Goal: Information Seeking & Learning: Check status

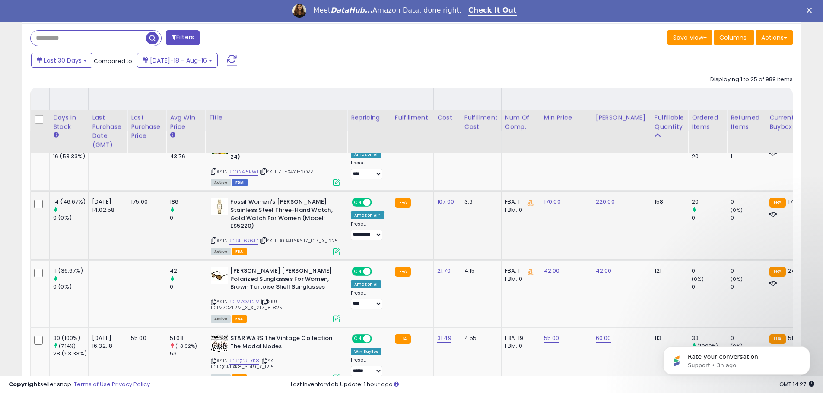
scroll to position [346, 0]
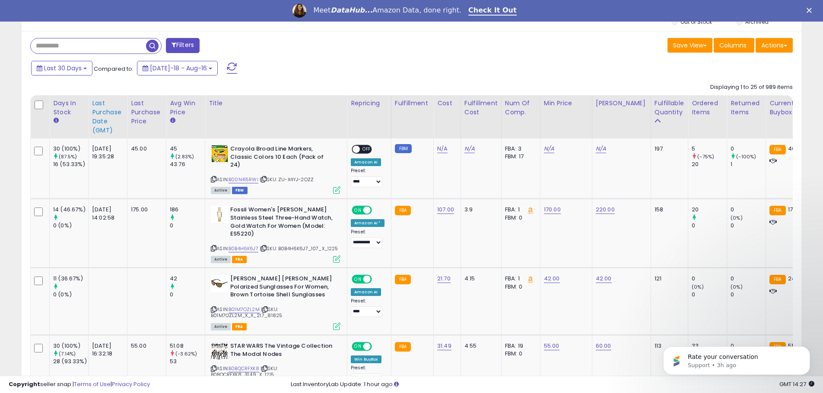
click at [104, 127] on div "Last Purchase Date (GMT)" at bounding box center [108, 117] width 32 height 36
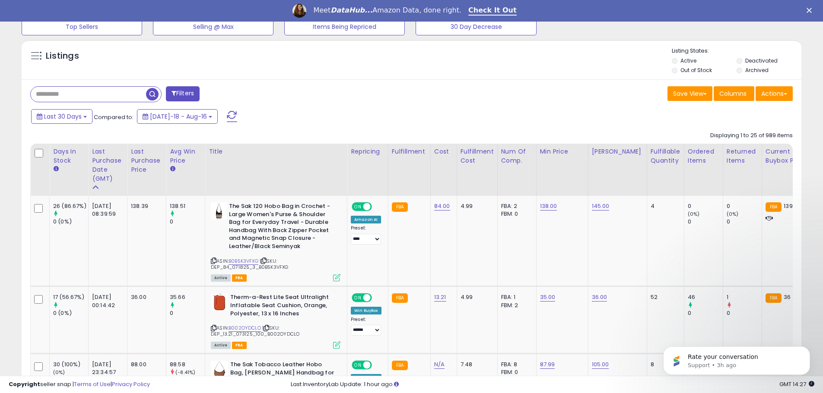
scroll to position [177, 452]
click at [253, 259] on link "B0B5K3VFXG" at bounding box center [243, 261] width 30 height 7
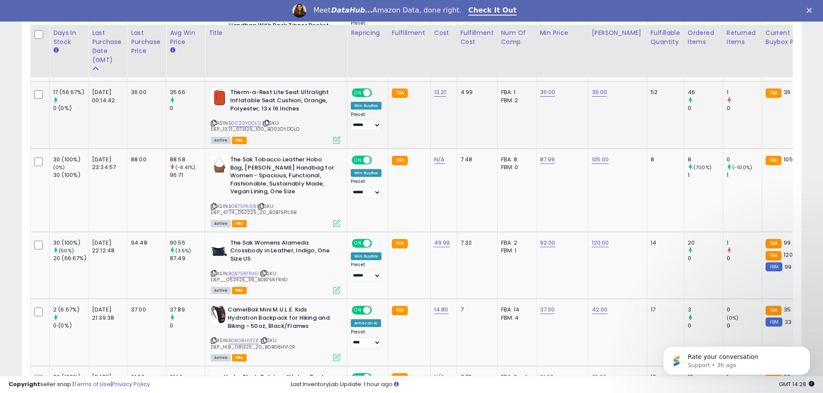
scroll to position [527, 0]
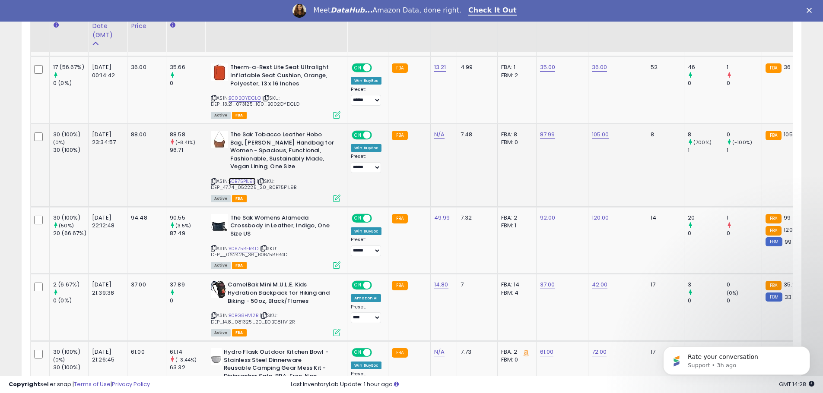
click at [244, 180] on link "B0B75P1L9B" at bounding box center [241, 181] width 27 height 7
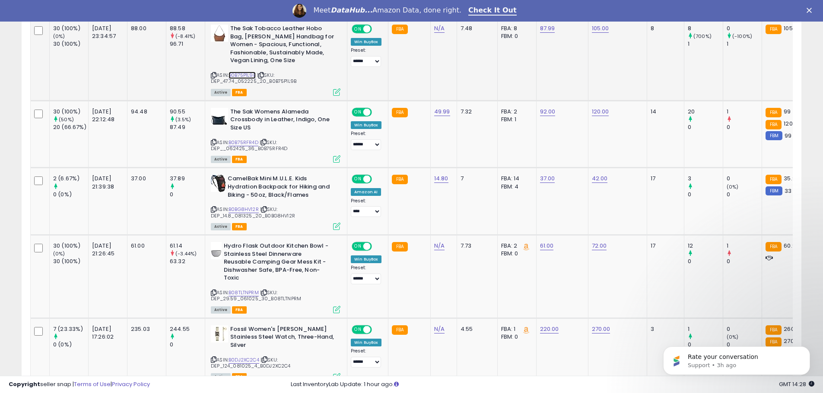
scroll to position [643, 0]
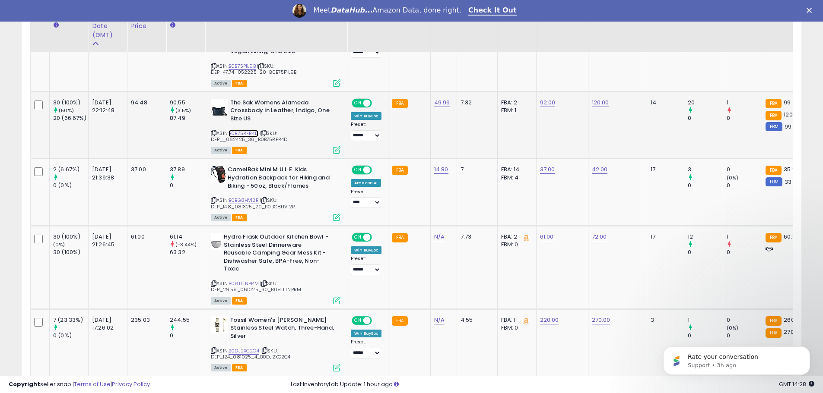
click at [251, 135] on div "ASIN: B0B75RFR4D | SKU: DEP__062425_36_B0B75RFR4D Active FBA" at bounding box center [276, 126] width 130 height 54
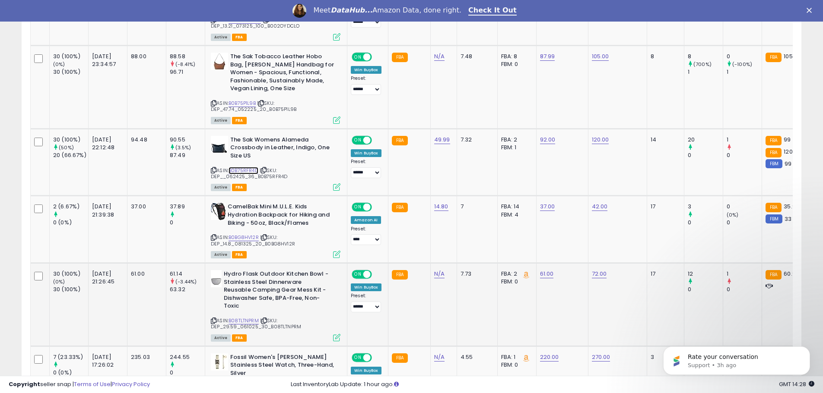
scroll to position [527, 0]
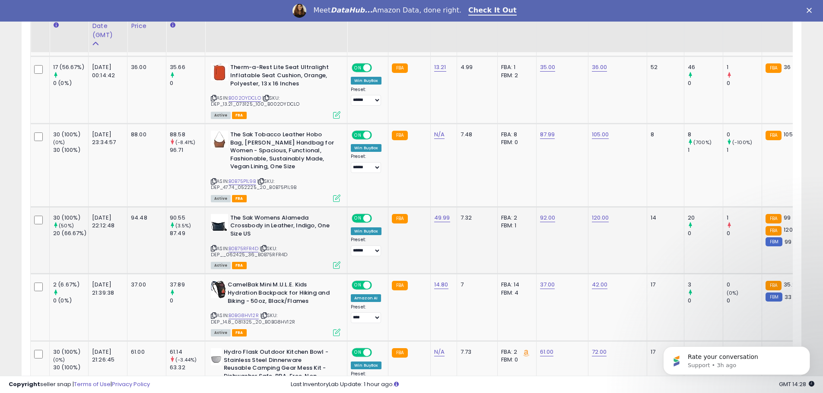
click at [244, 255] on span "| SKU: DEP__062425_36_B0B75RFR4D" at bounding box center [249, 251] width 76 height 13
click at [244, 252] on span "| SKU: DEP__062425_36_B0B75RFR4D" at bounding box center [249, 251] width 76 height 13
click at [248, 247] on link "B0B75RFR4D" at bounding box center [243, 248] width 30 height 7
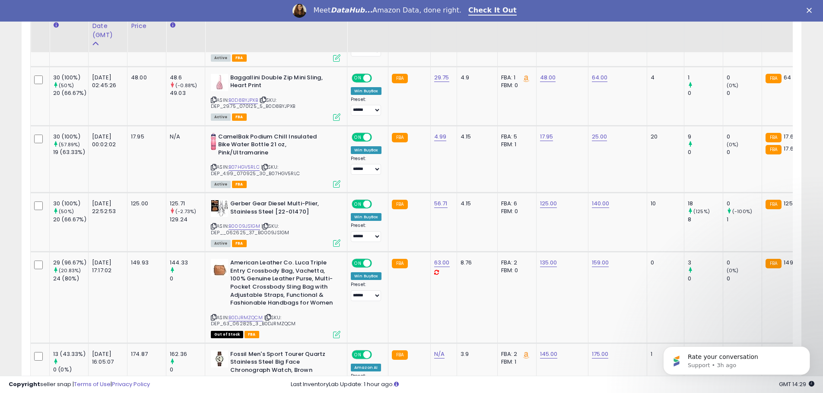
scroll to position [1218, 0]
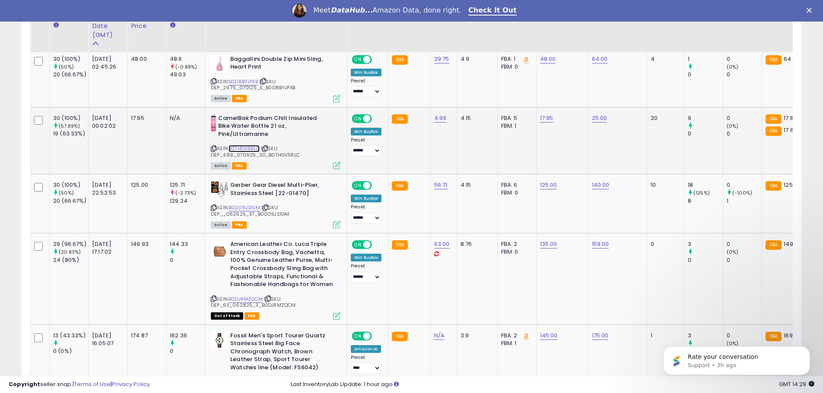
click at [249, 148] on link "B07HGV5RLC" at bounding box center [243, 148] width 31 height 7
click at [240, 208] on link "B0009JS1GM" at bounding box center [244, 207] width 32 height 7
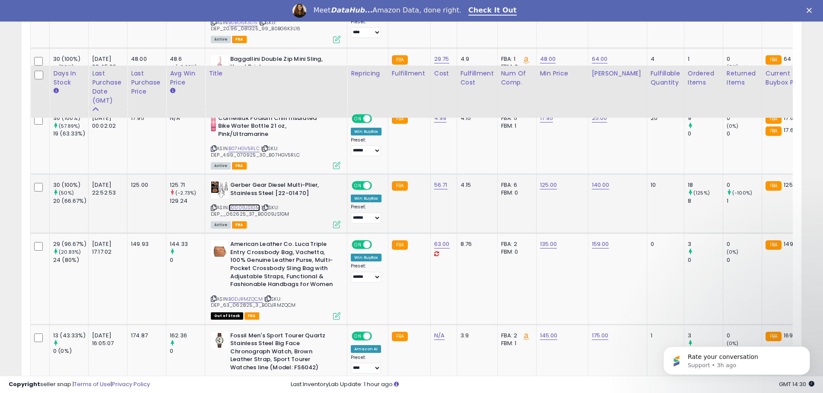
scroll to position [1334, 0]
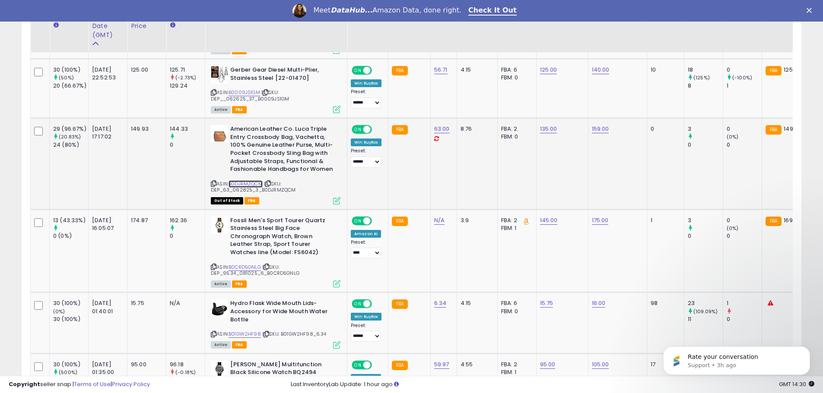
click at [249, 181] on link "B0DJRMZQCM" at bounding box center [245, 184] width 34 height 7
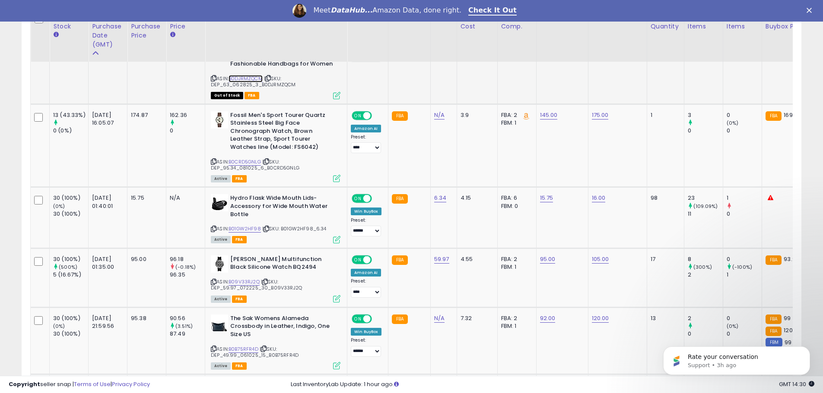
scroll to position [1449, 0]
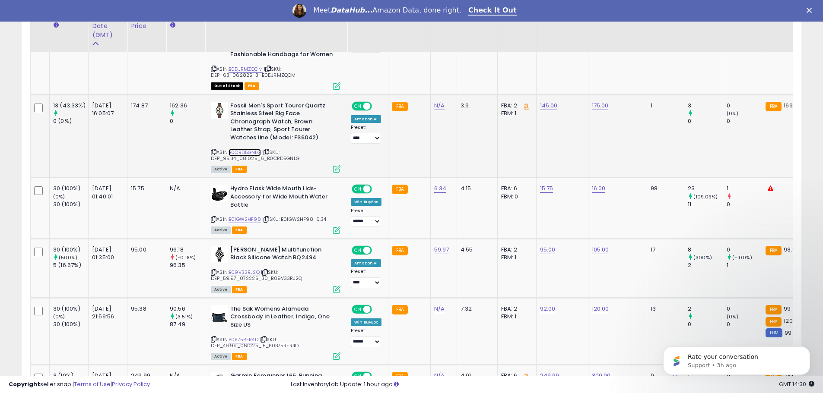
click at [258, 150] on link "B0CRD5GNLG" at bounding box center [244, 152] width 32 height 7
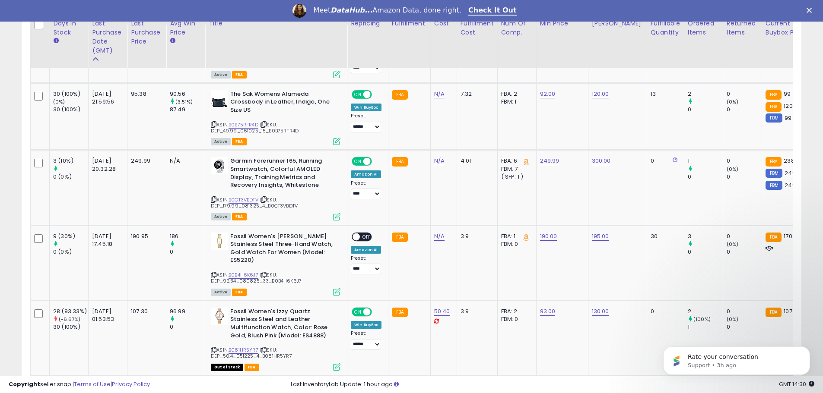
scroll to position [1679, 0]
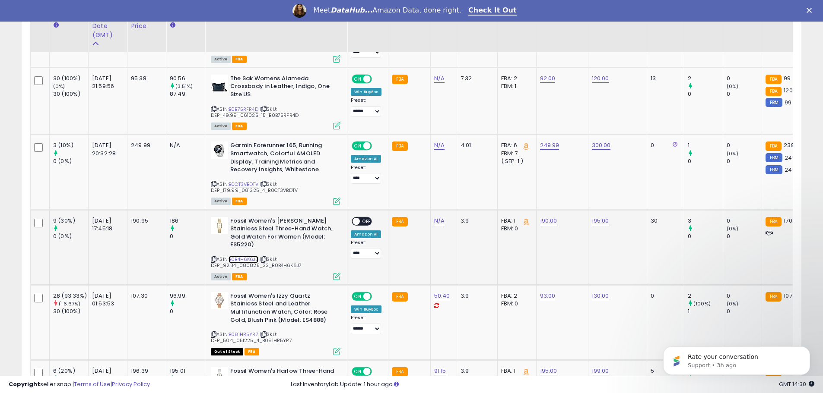
click at [249, 257] on link "B0B4H6K6J7" at bounding box center [243, 259] width 30 height 7
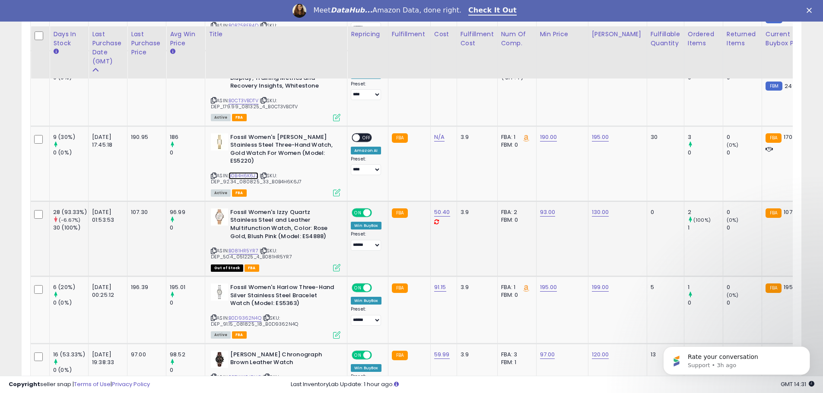
scroll to position [1794, 0]
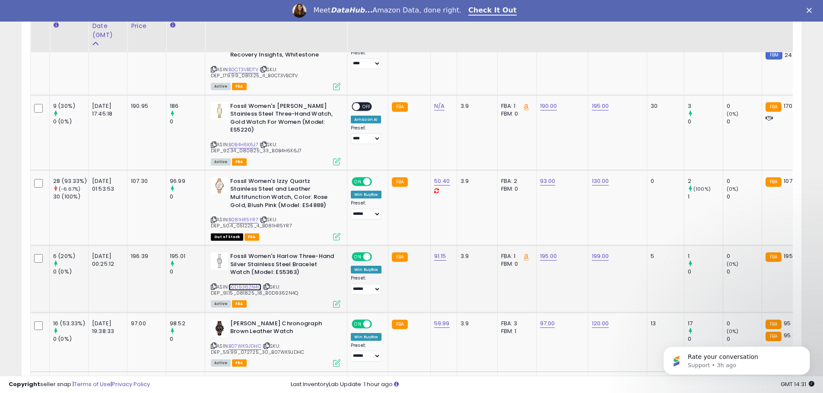
click at [259, 284] on link "B0D9362N4Q" at bounding box center [244, 287] width 33 height 7
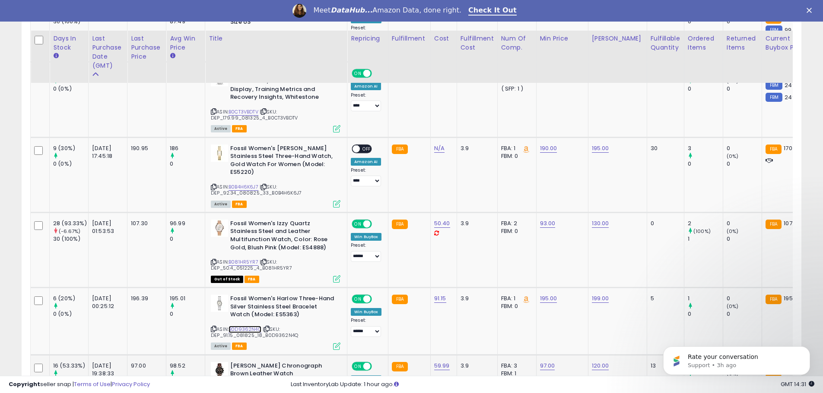
scroll to position [1813, 0]
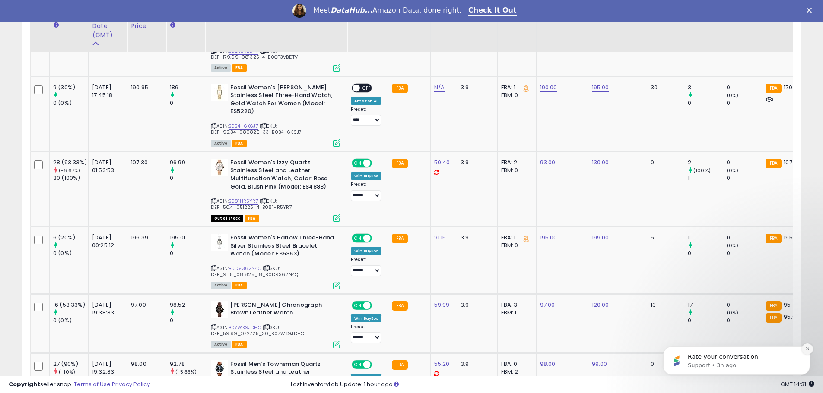
click at [802, 351] on button "Dismiss notification" at bounding box center [807, 349] width 11 height 11
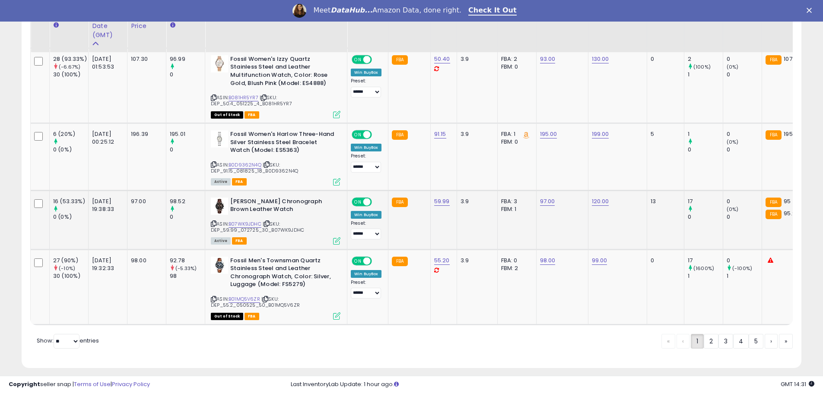
scroll to position [1928, 0]
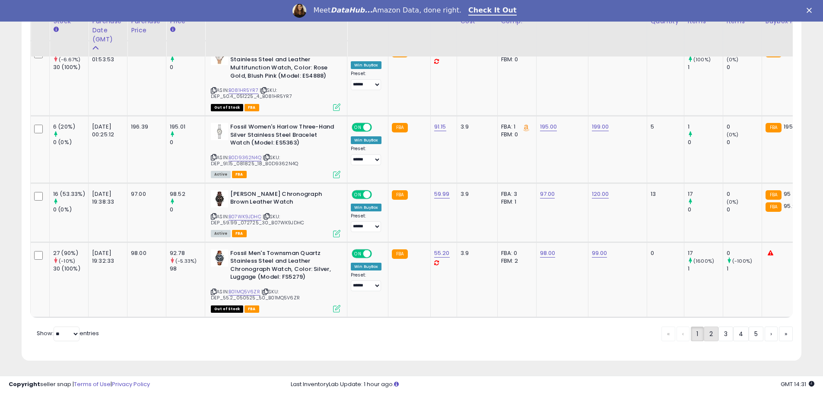
click at [713, 337] on link "2" at bounding box center [711, 334] width 15 height 15
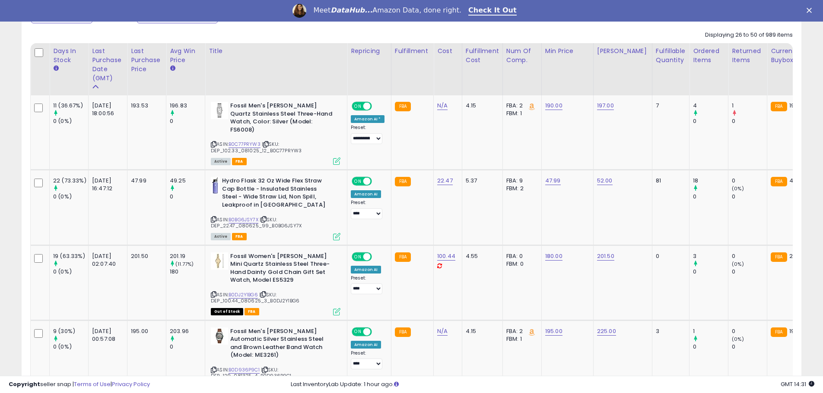
scroll to position [412, 0]
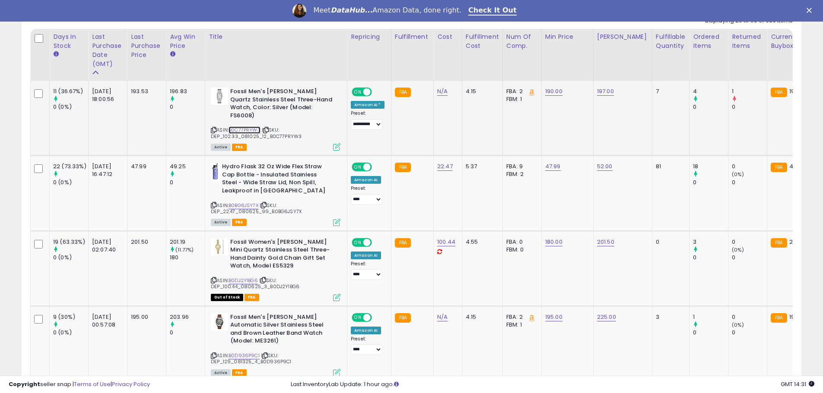
click at [245, 127] on link "B0C77PRYW3" at bounding box center [244, 130] width 32 height 7
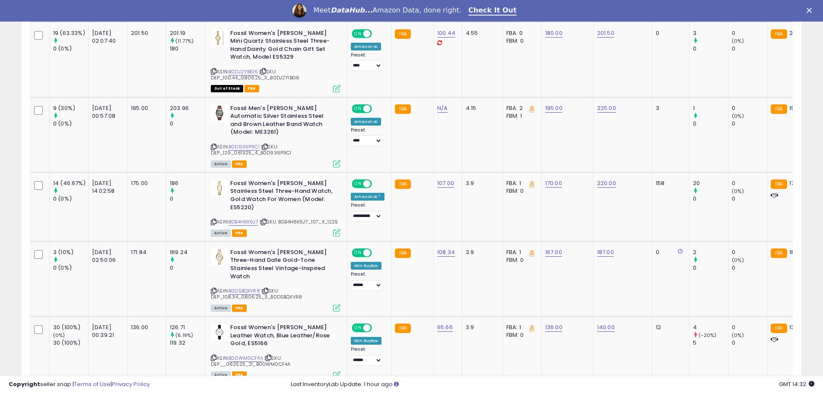
scroll to position [643, 0]
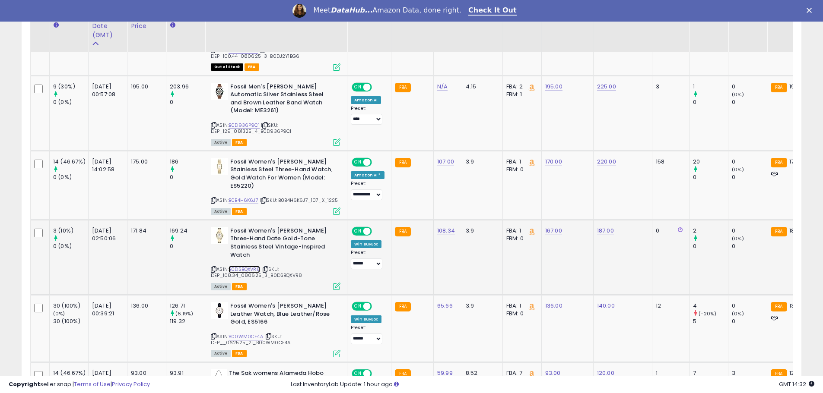
click at [252, 266] on link "B0DSBQXVR8" at bounding box center [244, 269] width 32 height 7
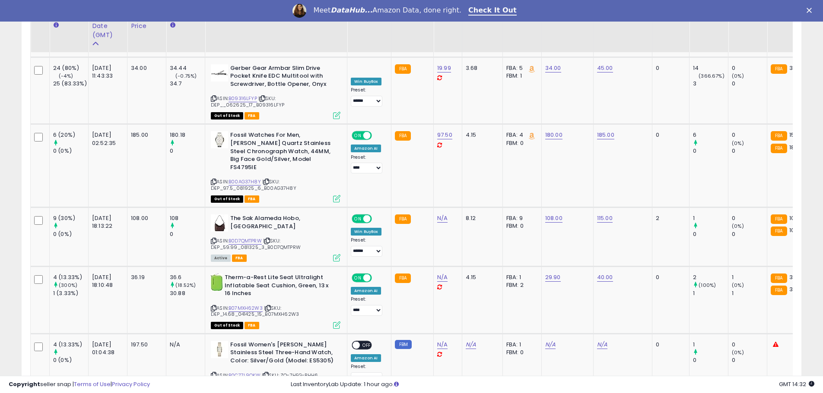
scroll to position [1449, 0]
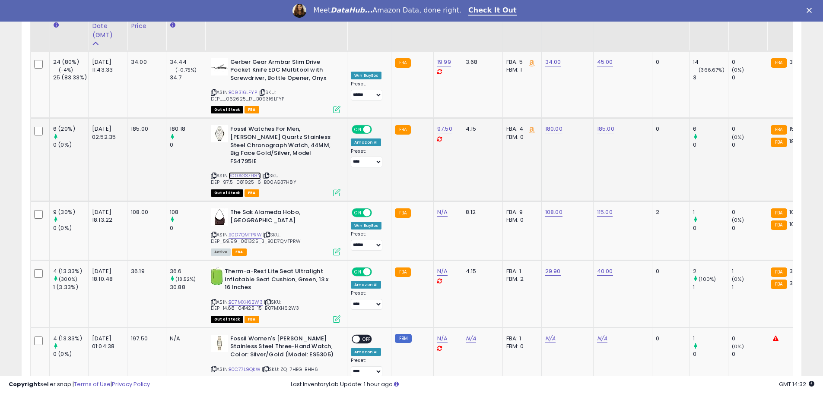
click at [253, 172] on link "B00AG37H8Y" at bounding box center [244, 175] width 32 height 7
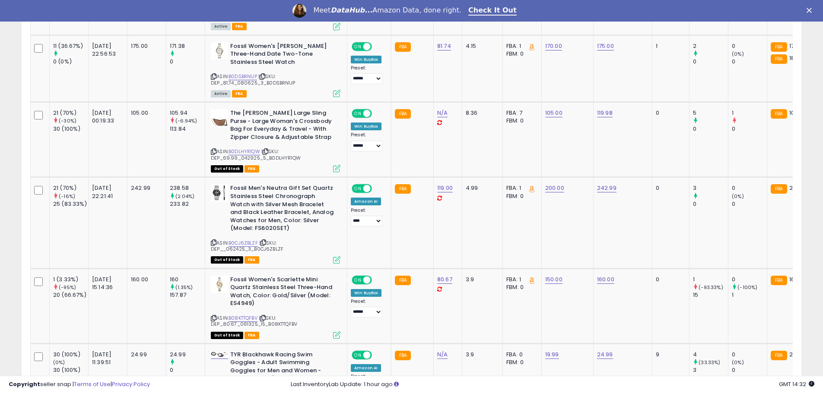
scroll to position [1909, 0]
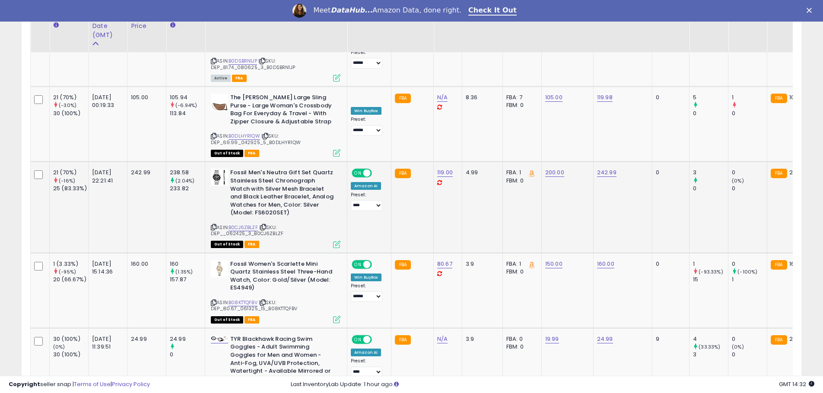
click at [253, 172] on div "ASIN: B0CJ6ZBLZF | SKU: DEP__062425_3_B0CJ6ZBLZF Out of Stock FBA" at bounding box center [276, 208] width 130 height 78
click at [251, 224] on link "B0CJ6ZBLZF" at bounding box center [242, 227] width 29 height 7
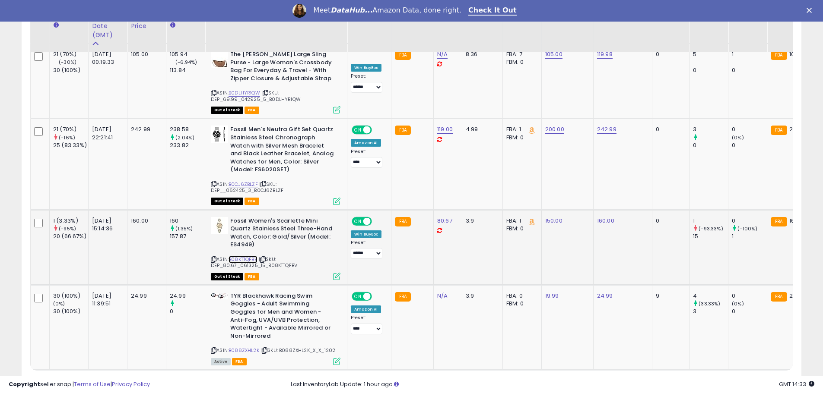
click at [247, 256] on link "B08KTTQFBV" at bounding box center [242, 259] width 29 height 7
click at [721, 380] on link "3" at bounding box center [725, 387] width 15 height 15
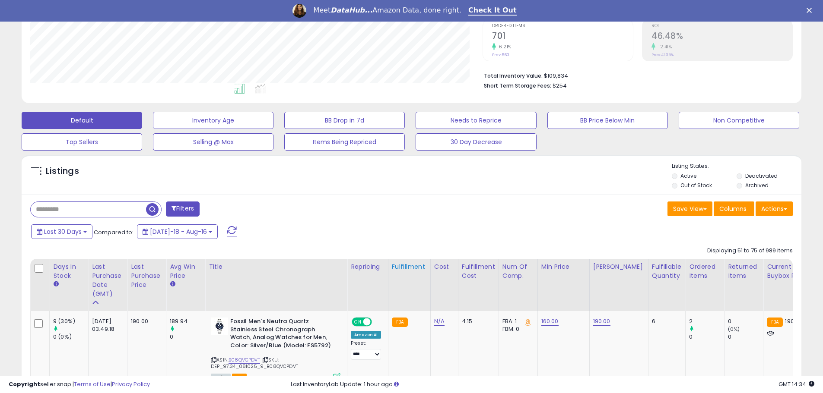
scroll to position [297, 0]
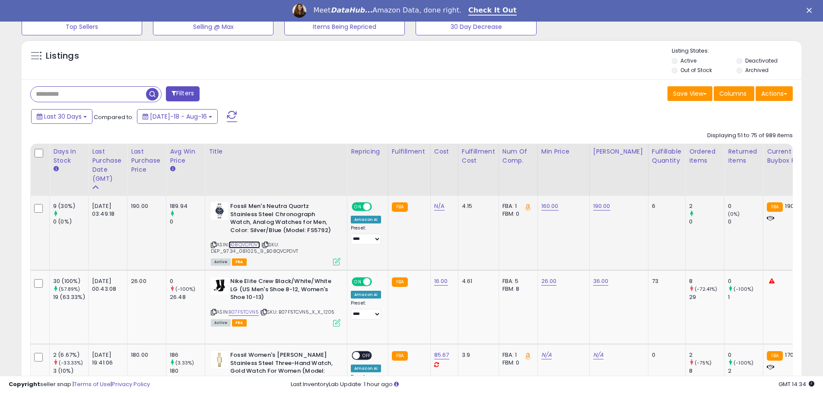
click at [255, 247] on link "B08QVCPDVT" at bounding box center [244, 244] width 32 height 7
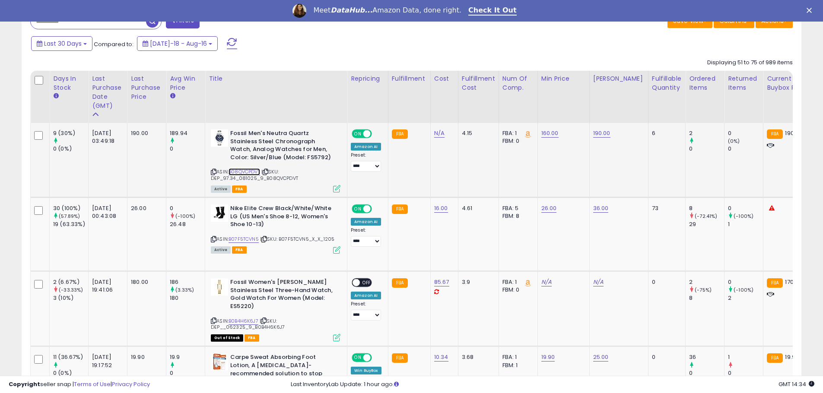
scroll to position [412, 0]
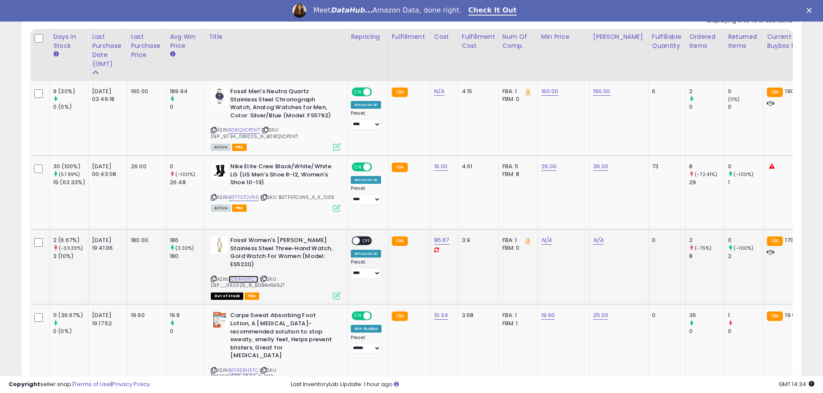
click at [257, 281] on link "B0B4H6K6J7" at bounding box center [243, 279] width 30 height 7
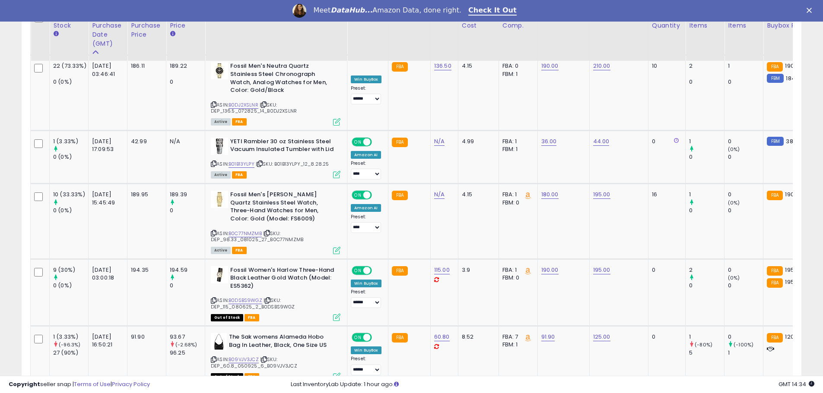
scroll to position [1679, 0]
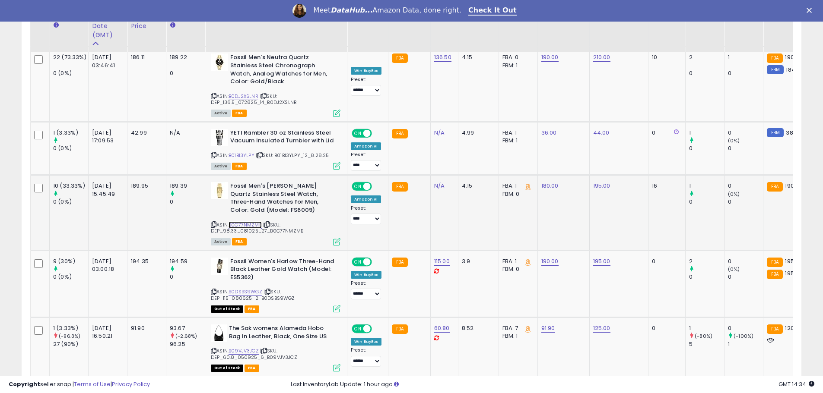
click at [249, 222] on link "B0C77NMZMB" at bounding box center [244, 225] width 33 height 7
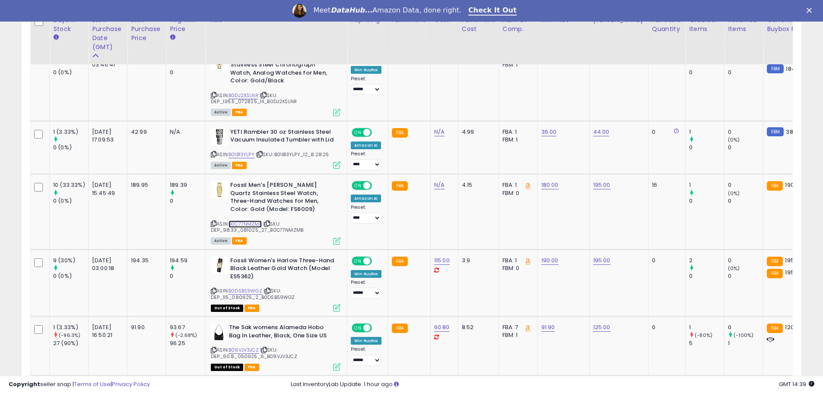
scroll to position [1692, 0]
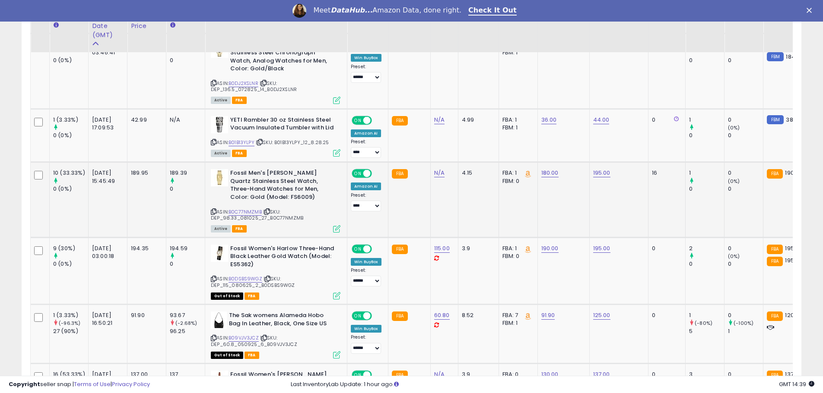
click at [214, 209] on icon at bounding box center [214, 211] width 6 height 5
